Goal: Transaction & Acquisition: Purchase product/service

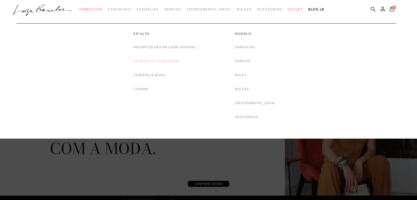
click at [149, 63] on link "Apostas da Temporada" at bounding box center [155, 61] width 45 height 6
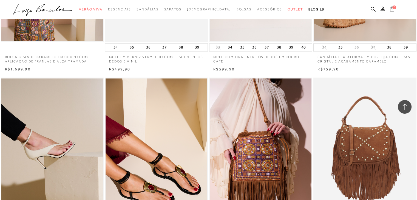
scroll to position [458, 0]
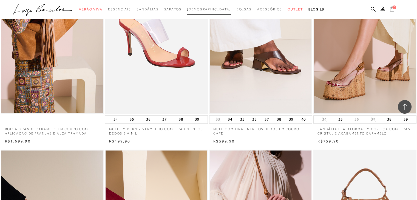
click at [206, 8] on span "[DEMOGRAPHIC_DATA]" at bounding box center [209, 9] width 44 height 4
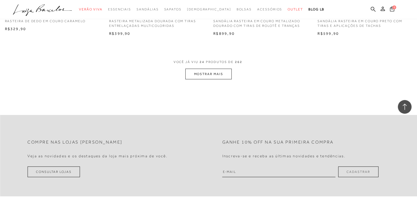
scroll to position [1151, 0]
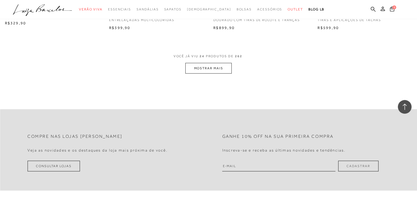
click at [215, 67] on button "MOSTRAR MAIS" at bounding box center [208, 68] width 46 height 11
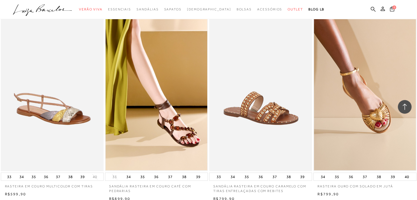
scroll to position [1562, 0]
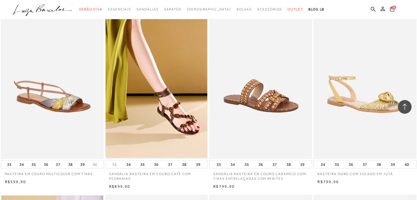
click at [369, 92] on img at bounding box center [365, 82] width 102 height 154
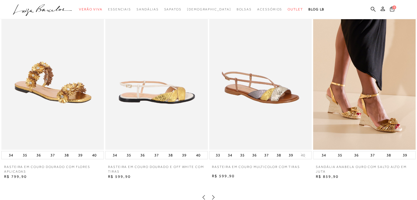
scroll to position [603, 0]
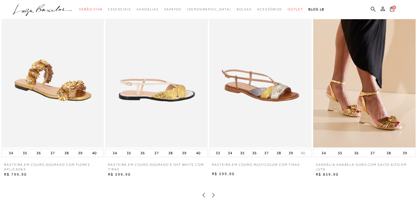
click at [168, 122] on img at bounding box center [156, 71] width 102 height 154
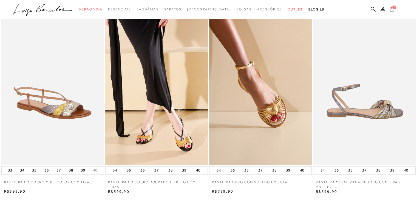
scroll to position [411, 0]
